Goal: Information Seeking & Learning: Check status

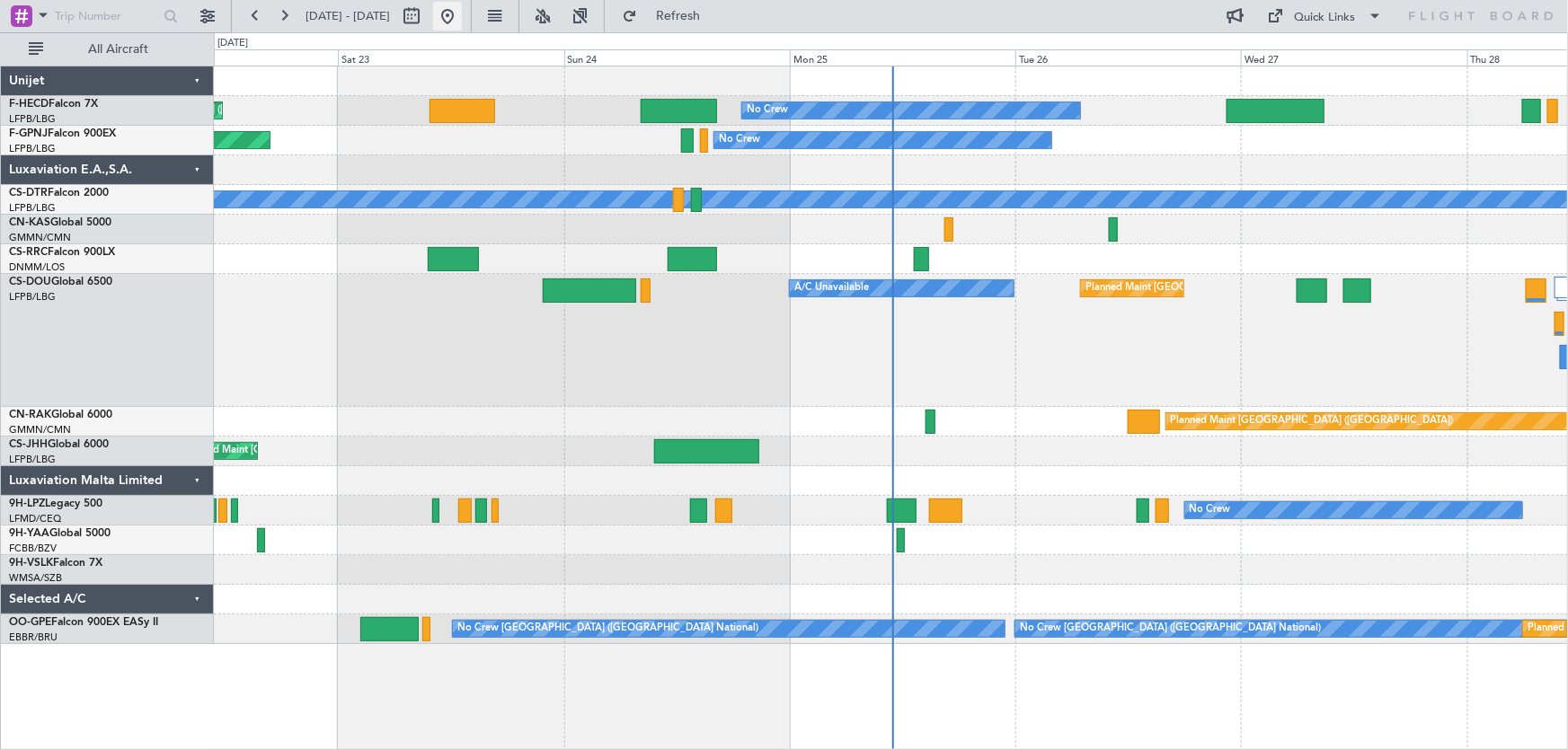
click at [462, 23] on button at bounding box center [446, 16] width 28 height 28
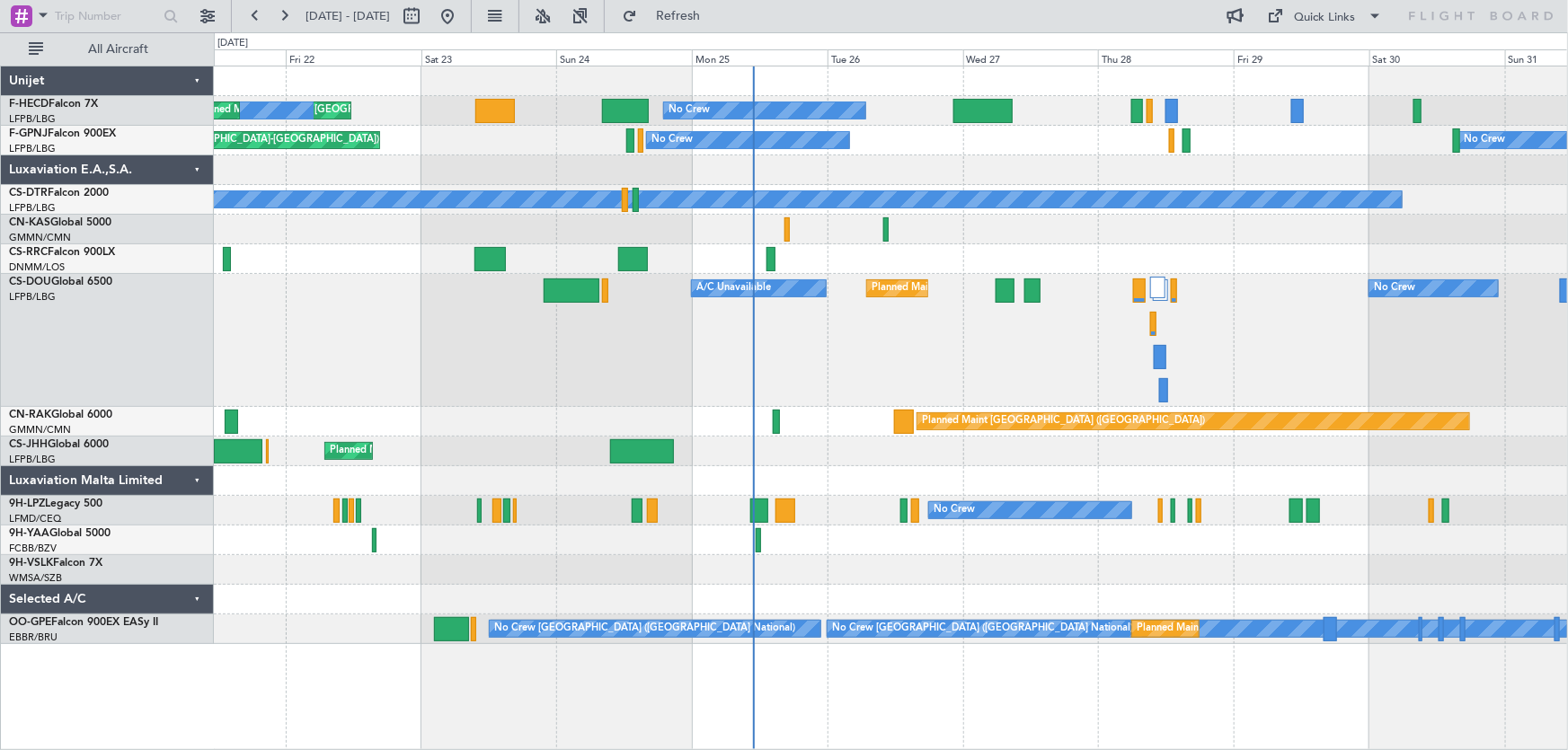
click at [898, 181] on div at bounding box center [891, 170] width 1354 height 29
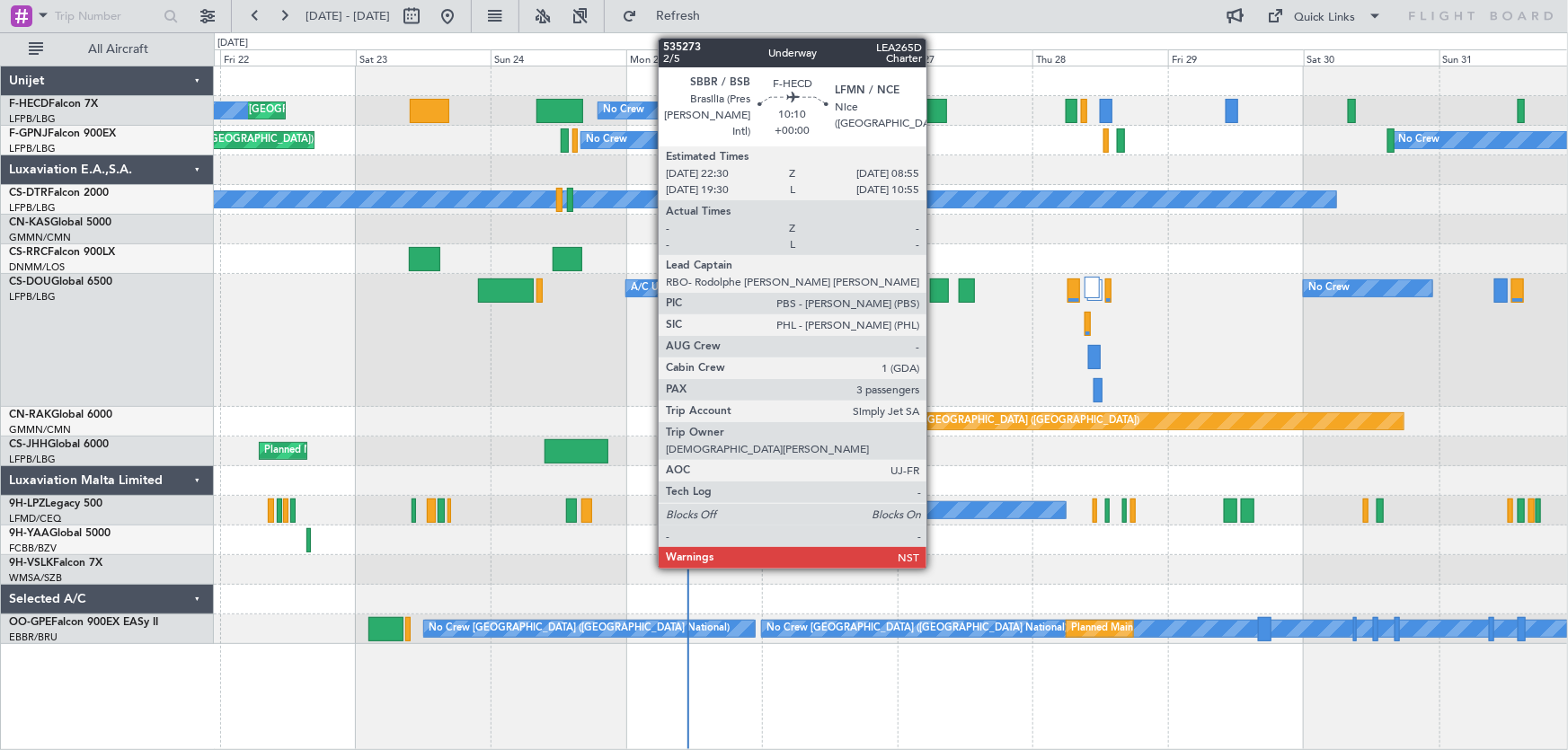
click at [935, 101] on div at bounding box center [917, 110] width 60 height 24
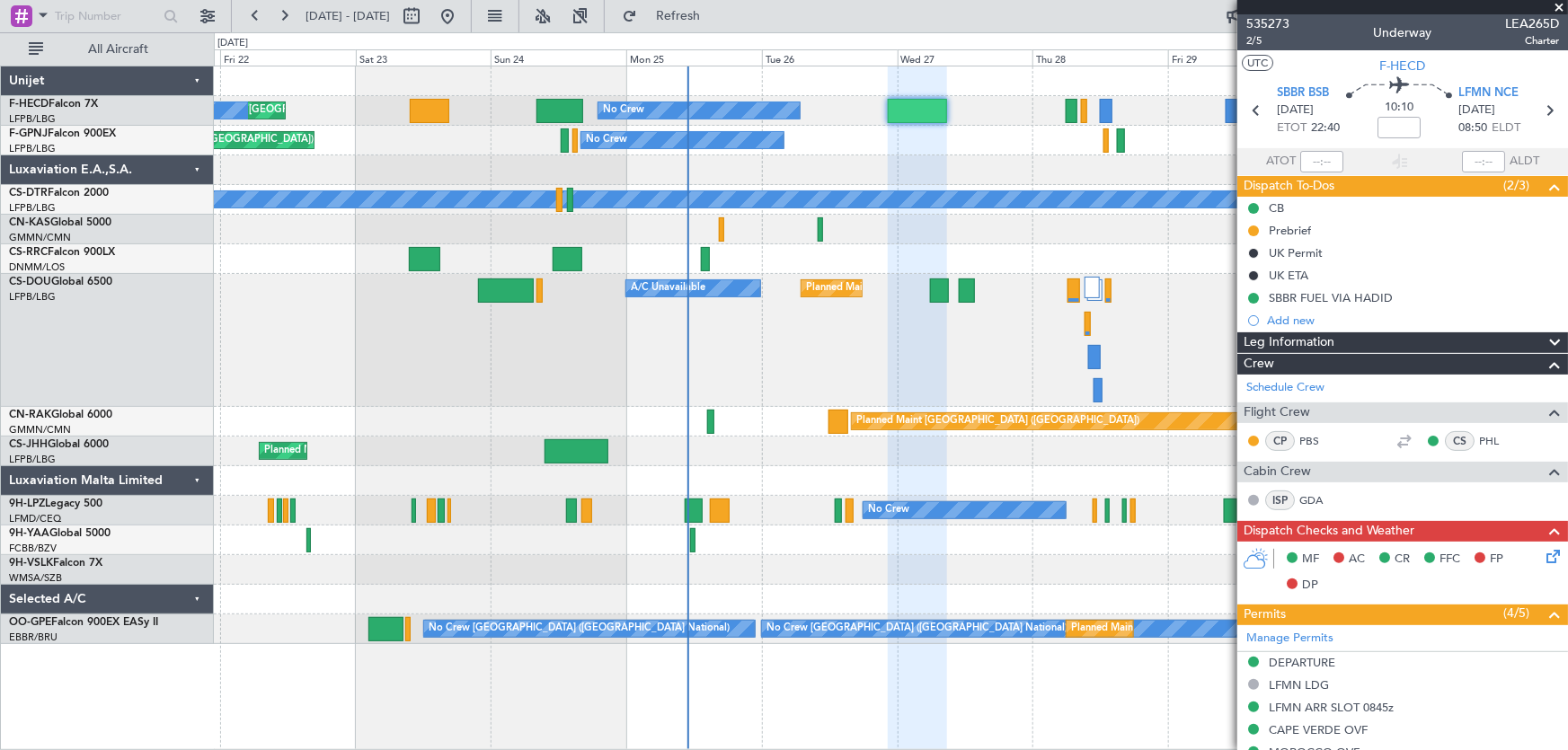
click at [1012, 175] on div at bounding box center [891, 170] width 1354 height 29
click at [1553, 3] on span at bounding box center [1559, 8] width 18 height 17
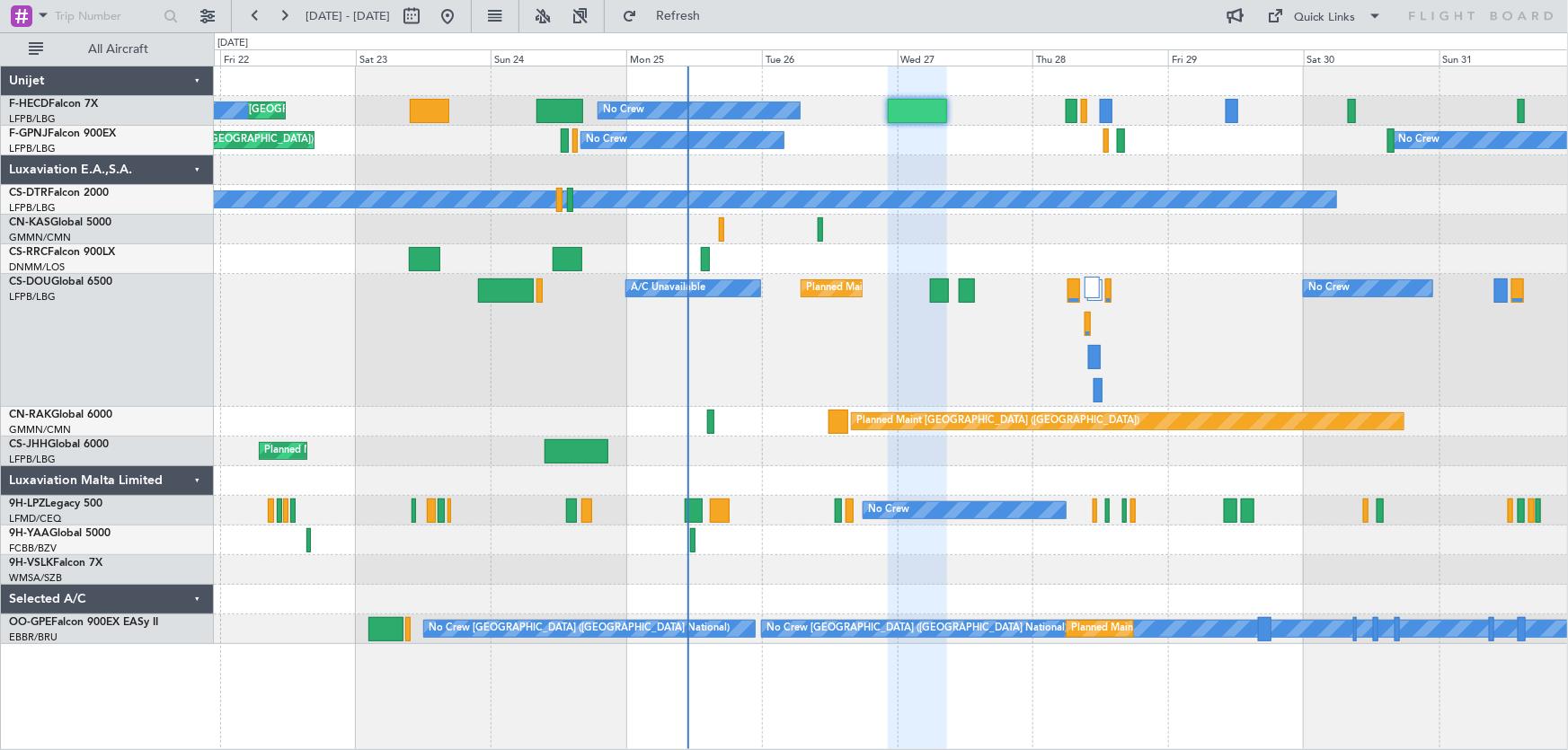
type input "0"
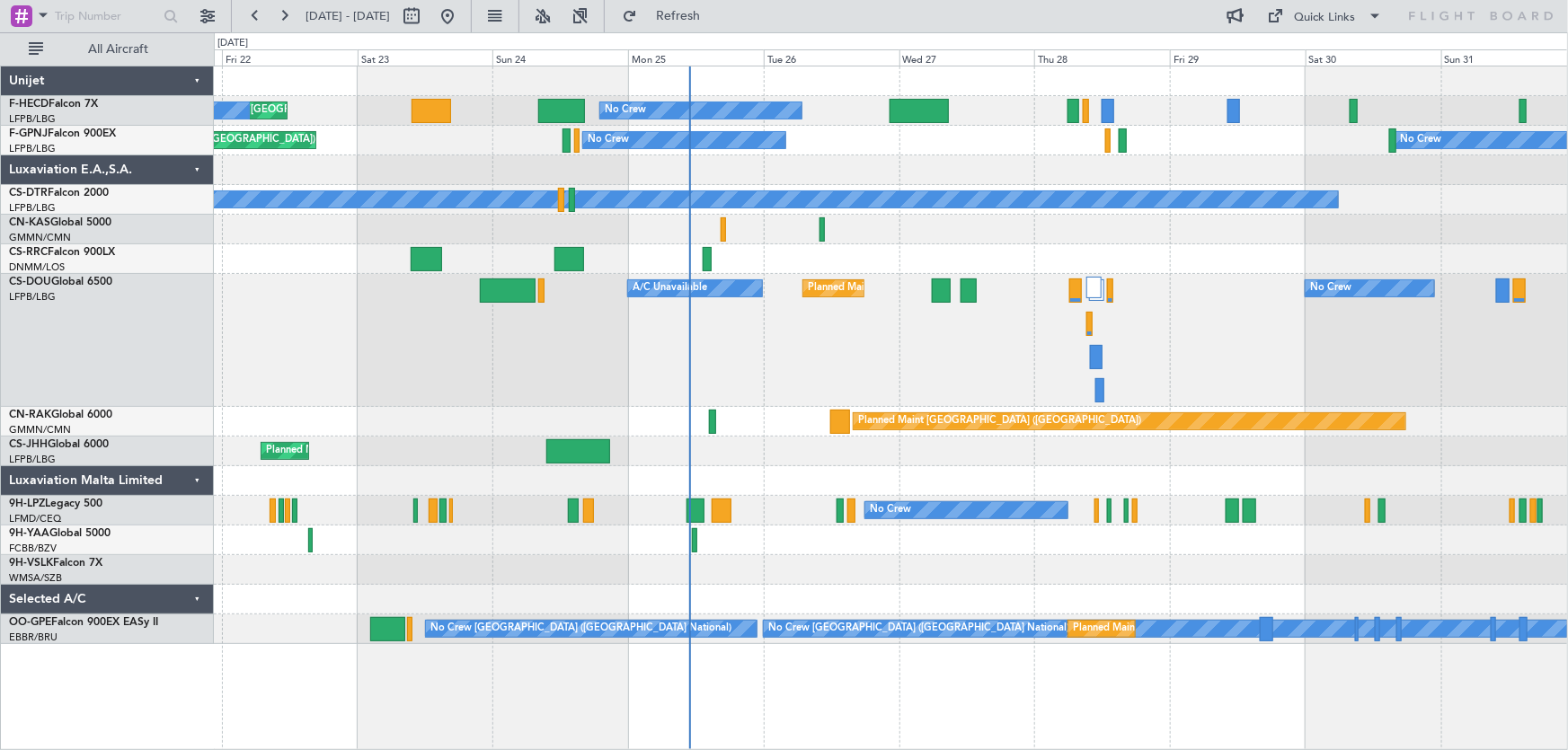
click at [959, 164] on div "Planned Maint [GEOGRAPHIC_DATA] ([GEOGRAPHIC_DATA]) No Crew No Crew Planned Mai…" at bounding box center [891, 355] width 1354 height 578
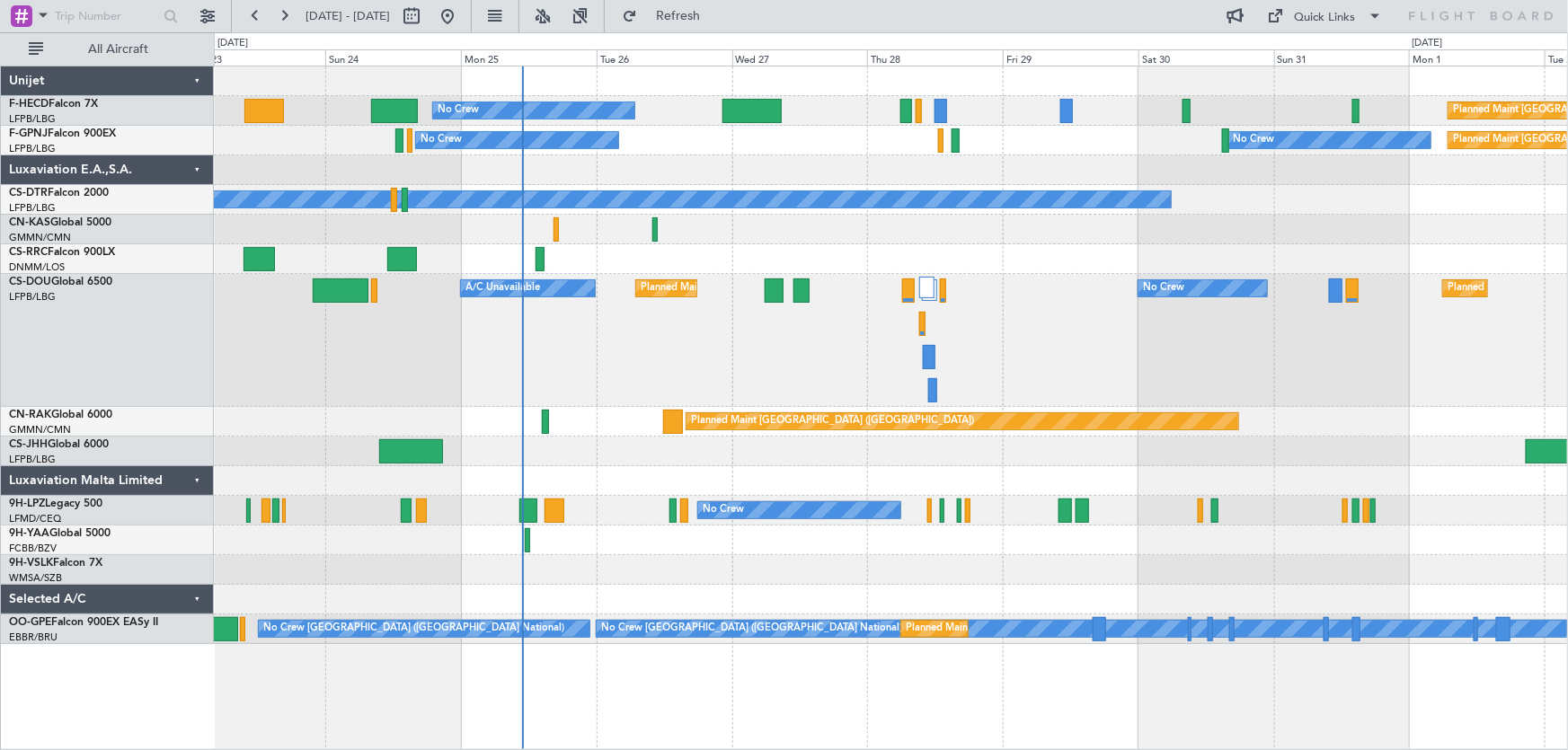
click at [915, 217] on div "No Crew Planned Maint [GEOGRAPHIC_DATA] ([GEOGRAPHIC_DATA]) Planned Maint [GEOG…" at bounding box center [891, 355] width 1354 height 578
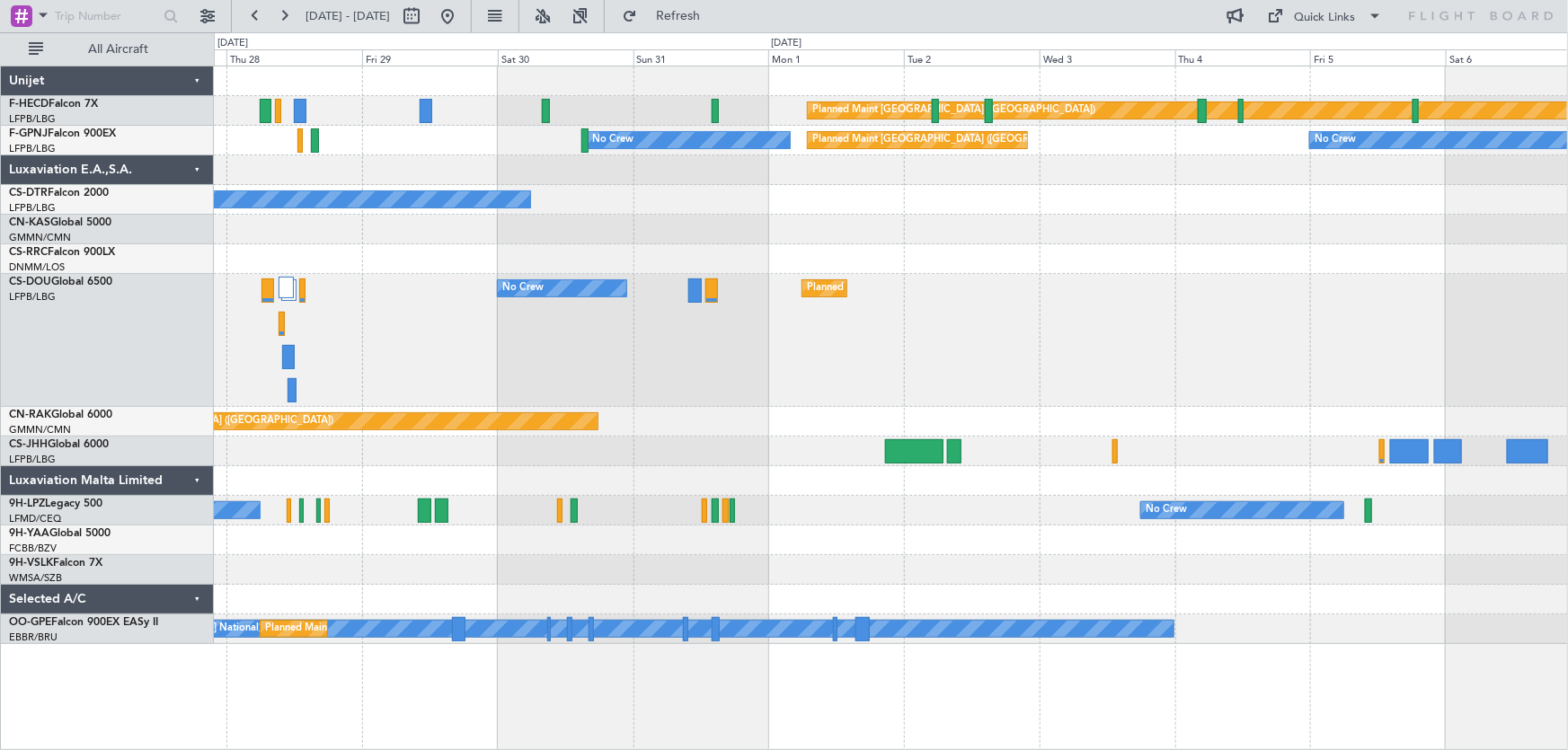
click at [628, 332] on div "Planned Maint [GEOGRAPHIC_DATA] ([GEOGRAPHIC_DATA]) No Crew Planned Maint [GEOG…" at bounding box center [891, 355] width 1354 height 578
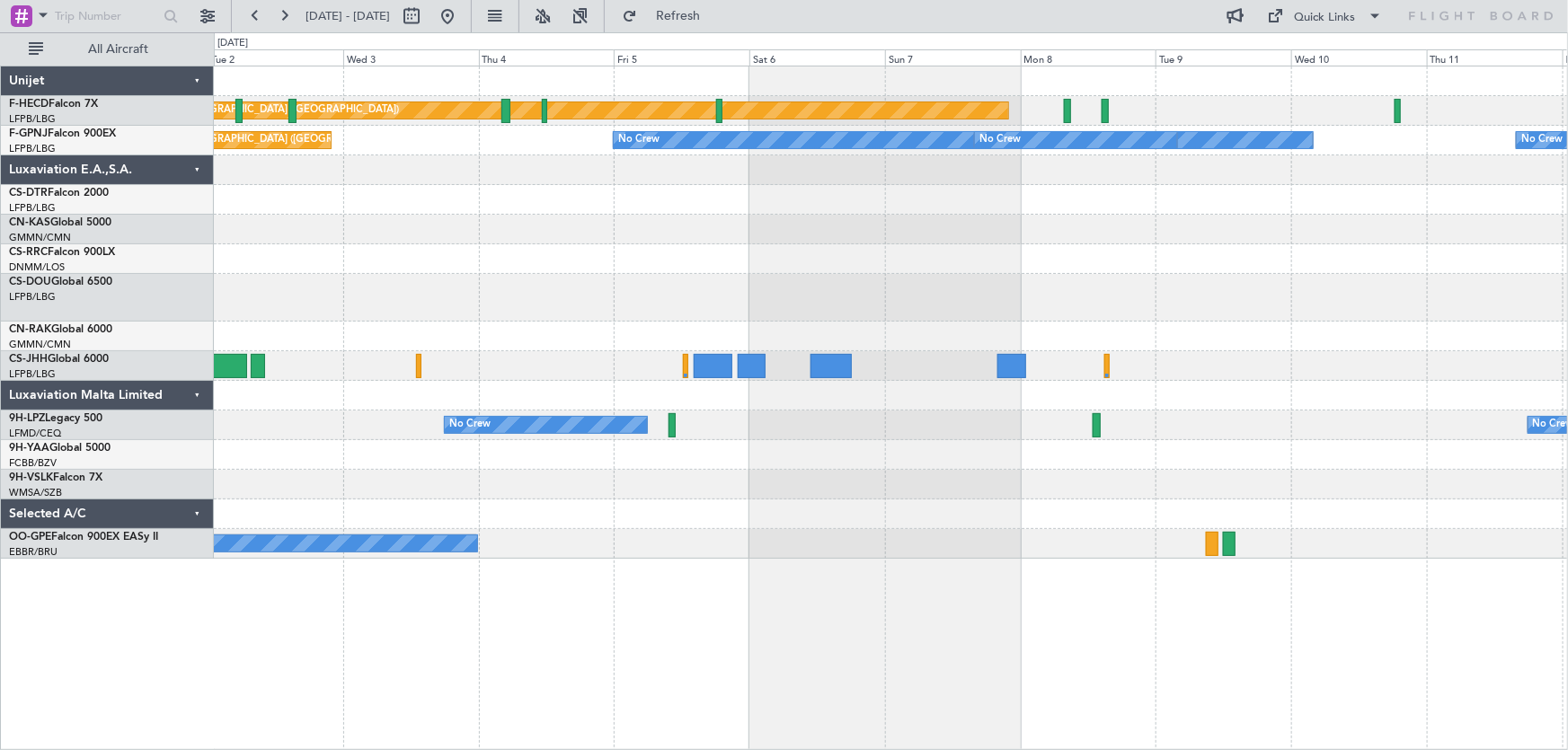
click at [624, 383] on div "Planned Maint [GEOGRAPHIC_DATA] ([GEOGRAPHIC_DATA]) Planned Maint [GEOGRAPHIC_D…" at bounding box center [891, 312] width 1354 height 492
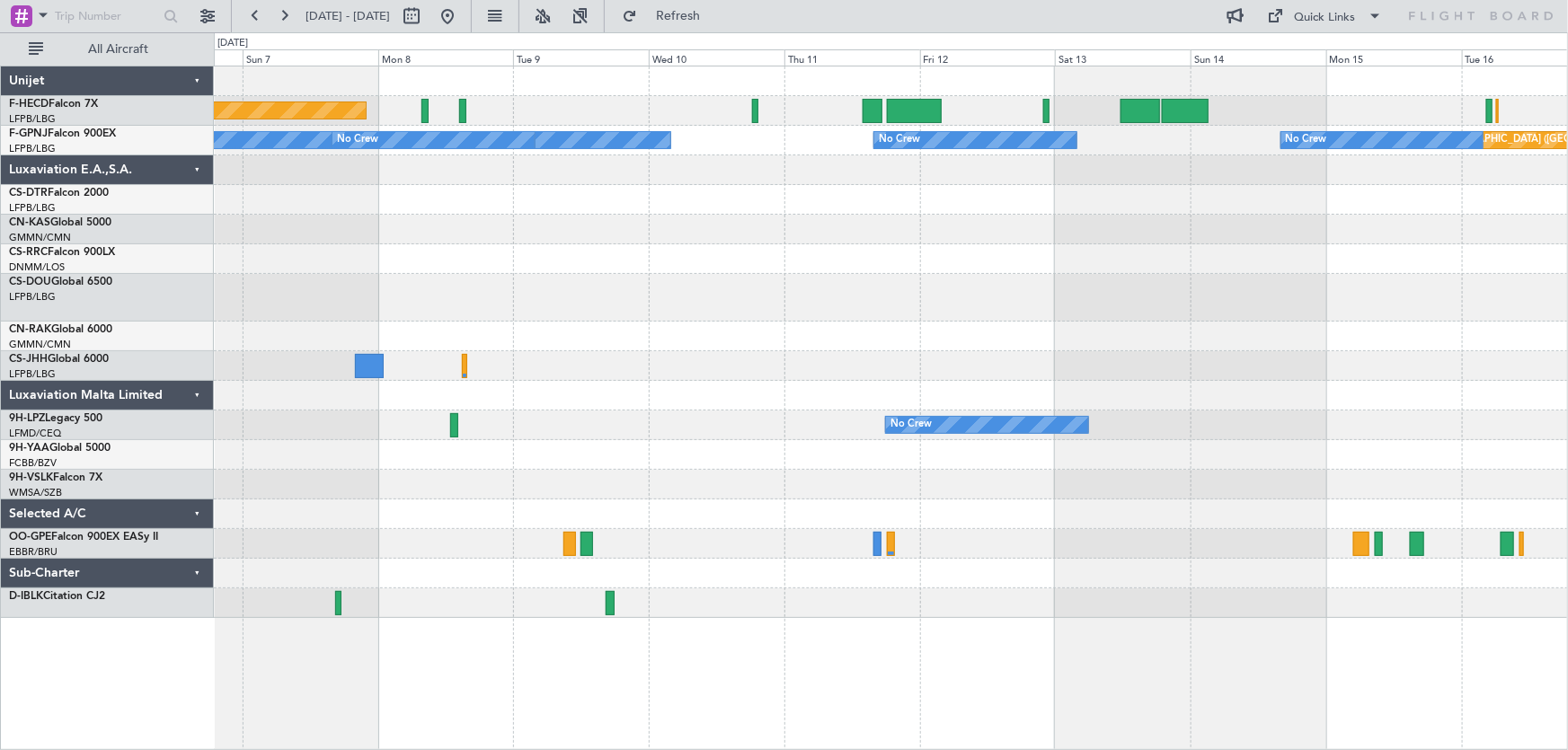
click at [983, 226] on div "Planned Maint [GEOGRAPHIC_DATA] ([GEOGRAPHIC_DATA]) No Crew No Crew No Crew Pla…" at bounding box center [891, 342] width 1354 height 552
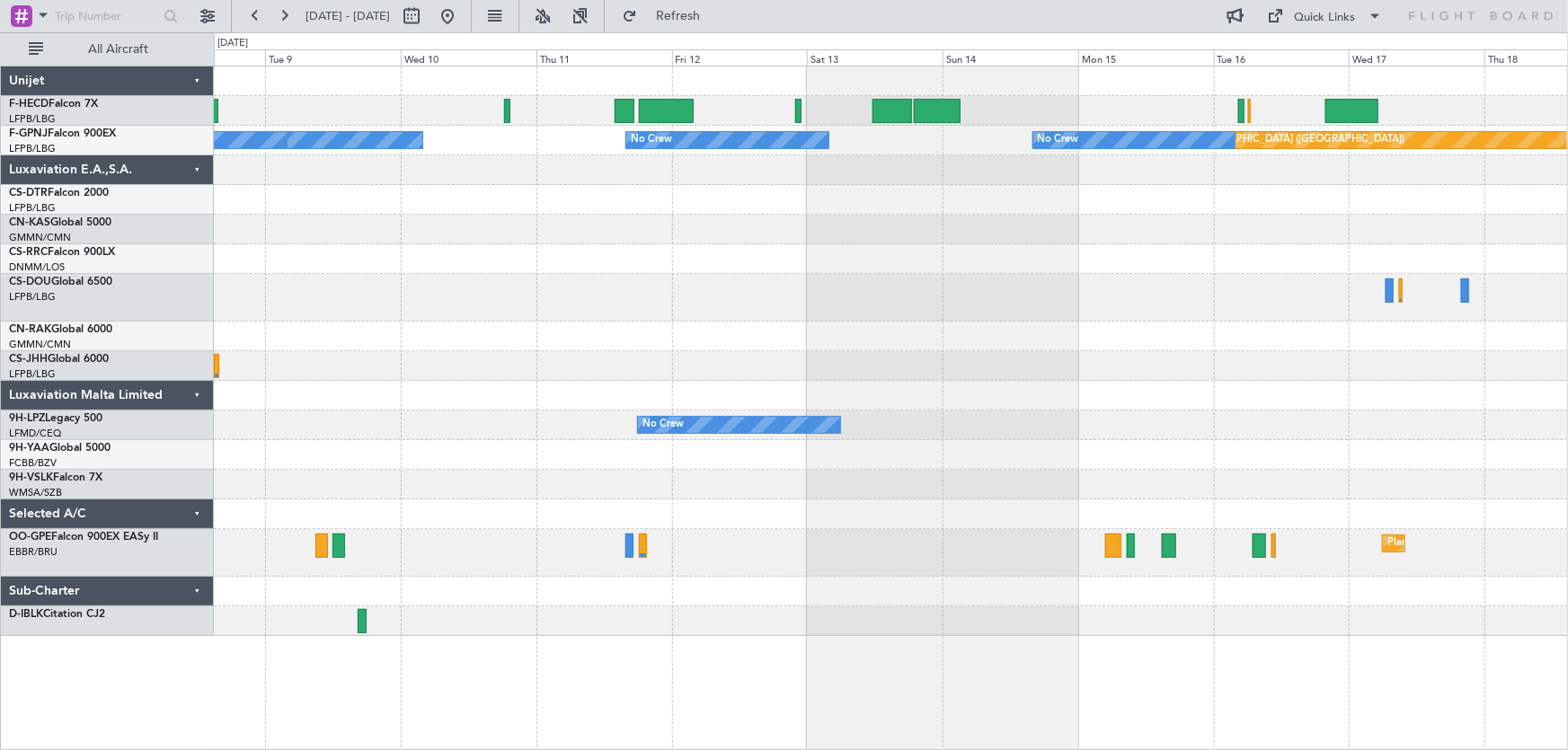
click at [677, 226] on div "No Crew Planned Maint [GEOGRAPHIC_DATA] ([GEOGRAPHIC_DATA]) No Crew No Crew No …" at bounding box center [891, 351] width 1354 height 569
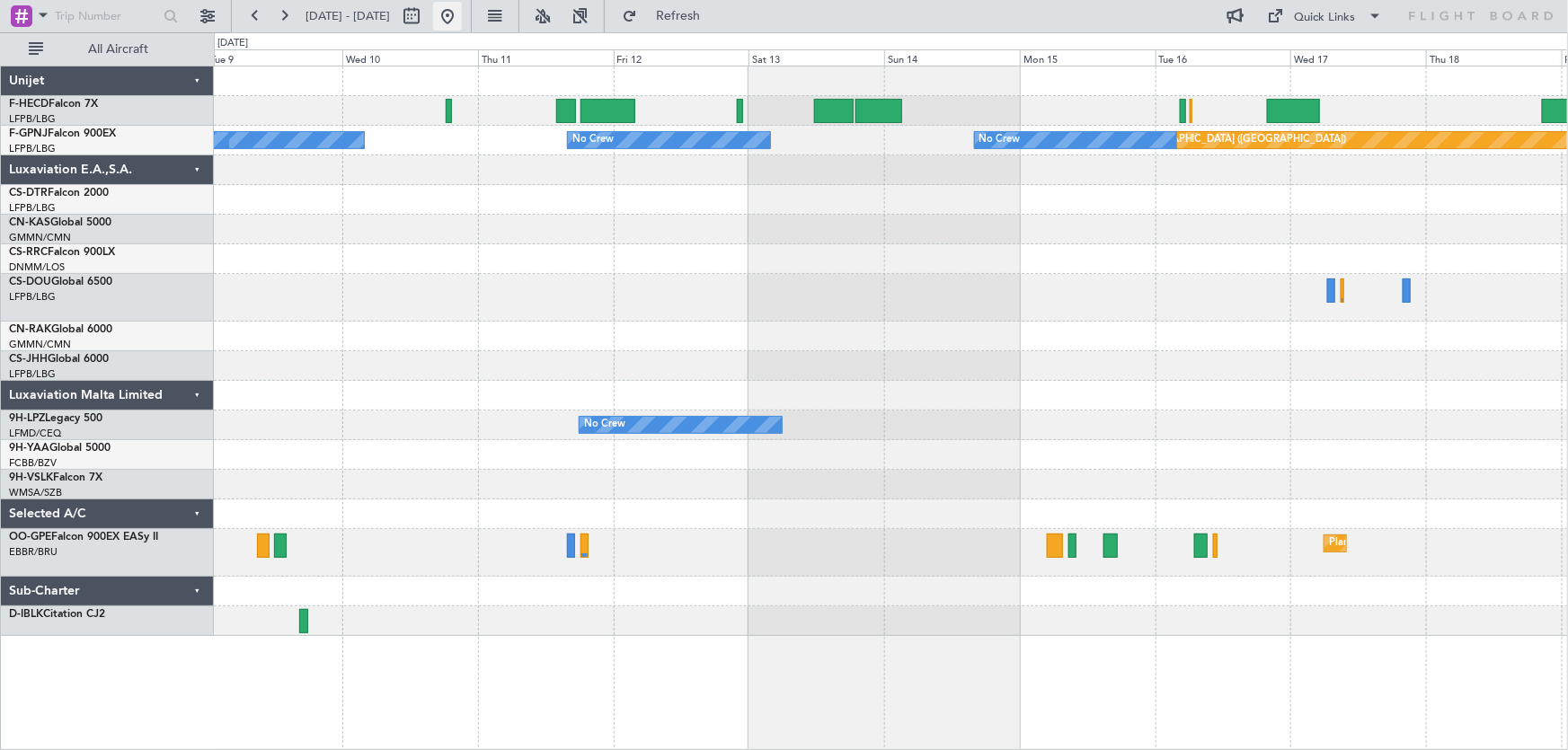
drag, startPoint x: 511, startPoint y: 17, endPoint x: 598, endPoint y: 44, distance: 91.1
click at [462, 17] on button at bounding box center [446, 16] width 28 height 28
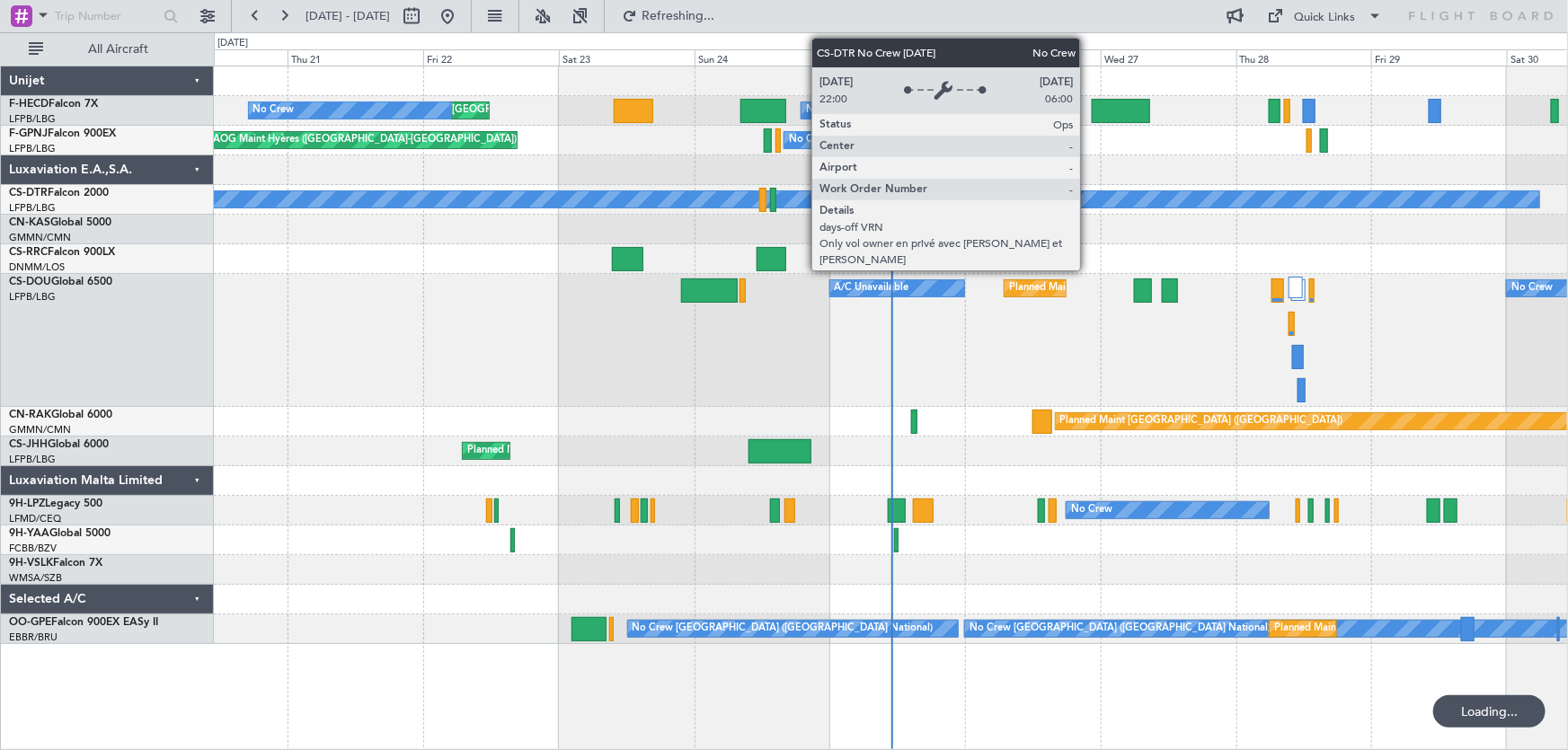
click at [690, 229] on div "No Crew Planned Maint [GEOGRAPHIC_DATA] ([GEOGRAPHIC_DATA]) No Crew Planned Mai…" at bounding box center [891, 355] width 1354 height 578
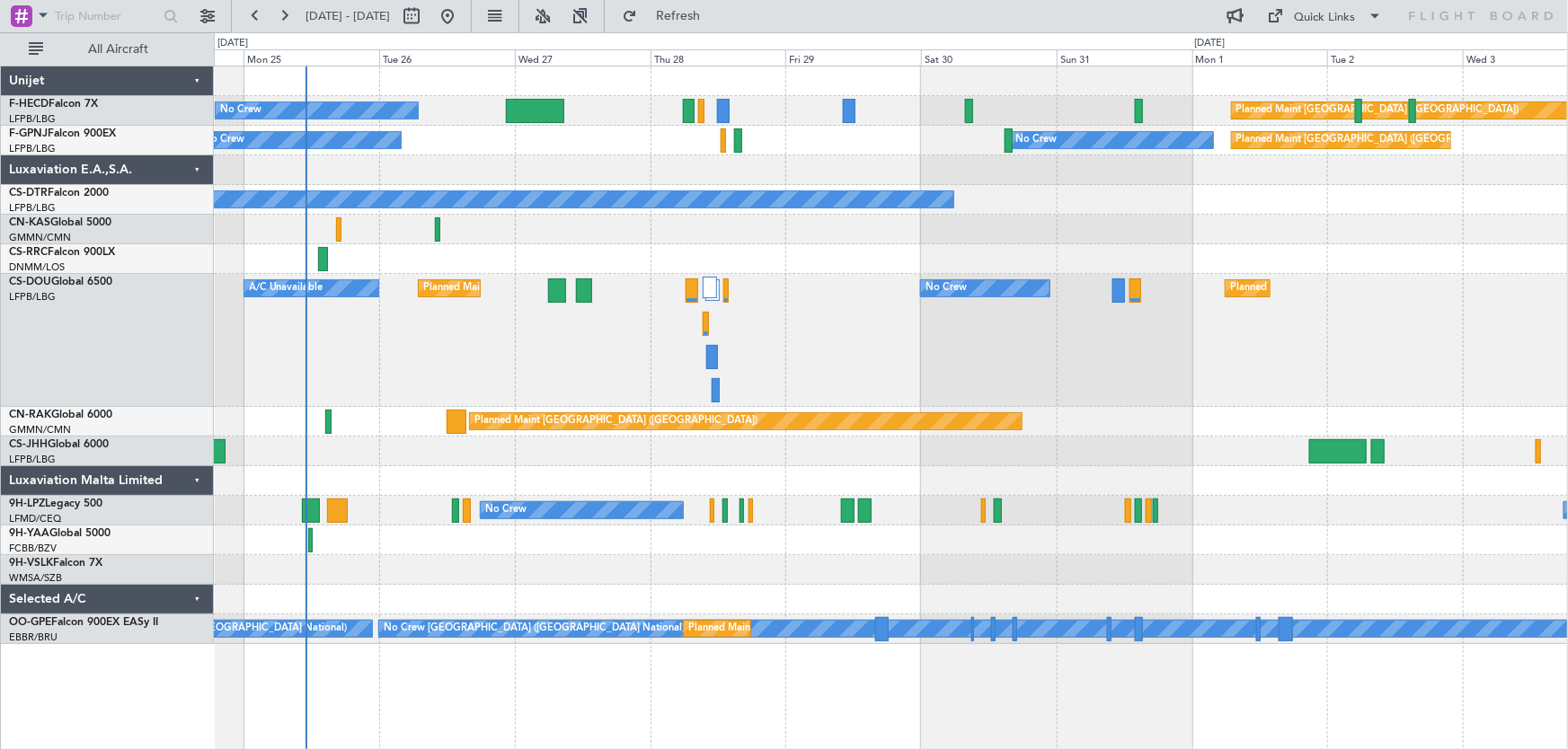
click at [392, 188] on div "No Crew Planned Maint [GEOGRAPHIC_DATA] ([GEOGRAPHIC_DATA]) Planned Maint [GEOG…" at bounding box center [891, 355] width 1354 height 578
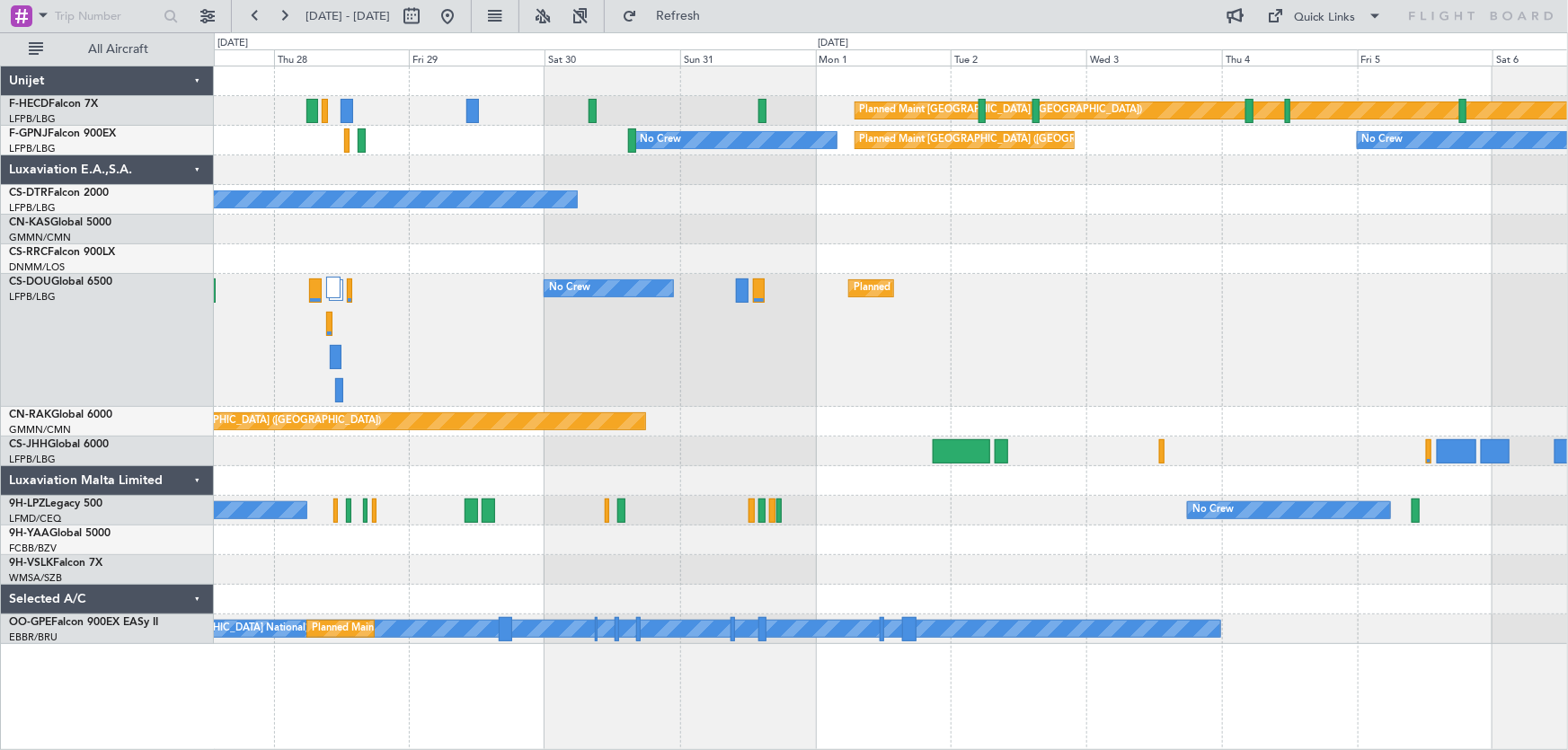
click at [720, 208] on div "Planned Maint [GEOGRAPHIC_DATA] ([GEOGRAPHIC_DATA]) No Crew Planned Maint [GEOG…" at bounding box center [891, 355] width 1354 height 578
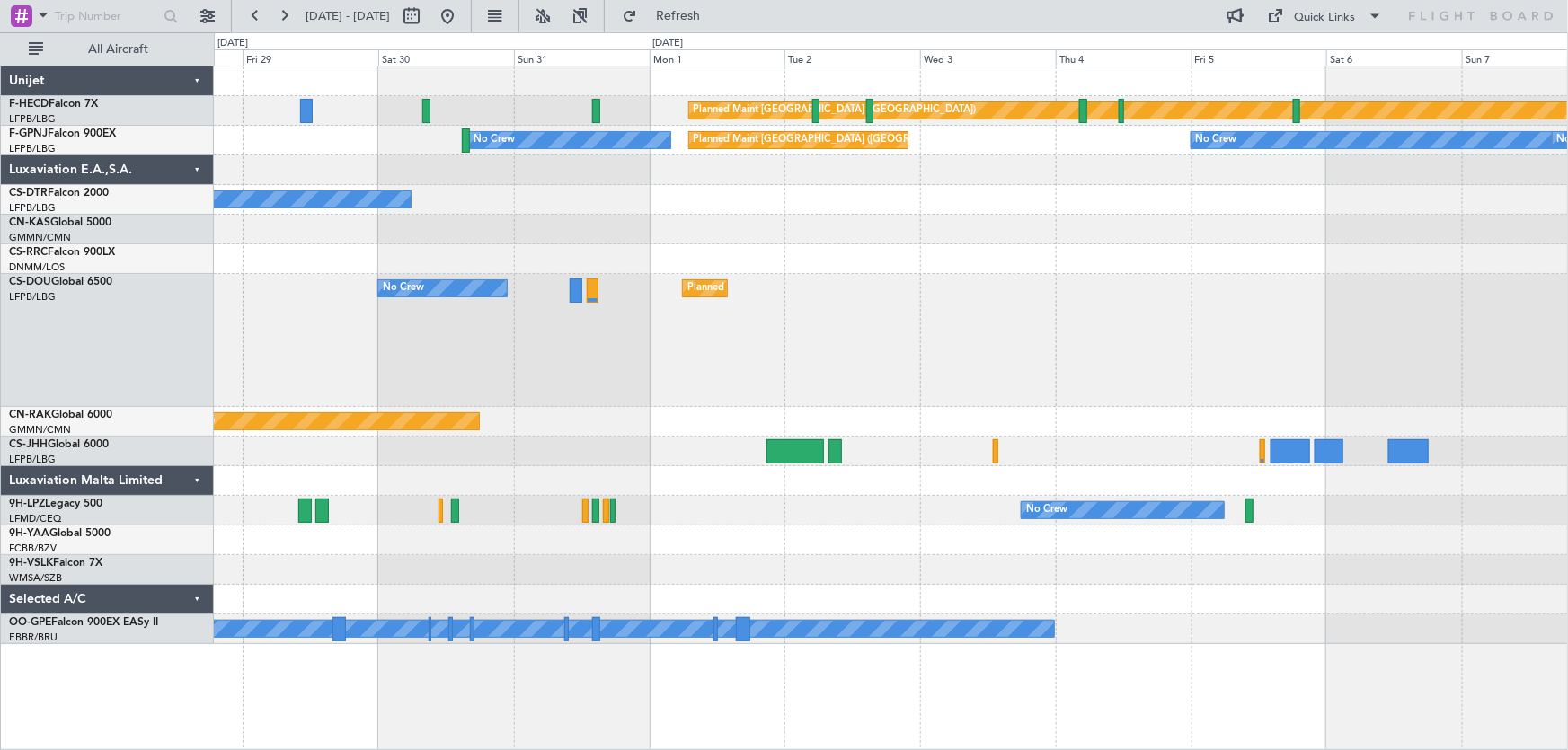
click at [630, 226] on div at bounding box center [891, 229] width 1354 height 29
